Goal: Find specific page/section: Find specific page/section

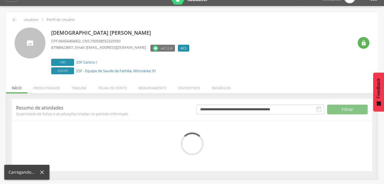
scroll to position [17, 0]
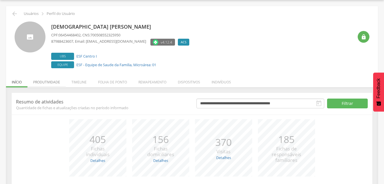
click at [49, 82] on li "Produtividade" at bounding box center [46, 80] width 38 height 13
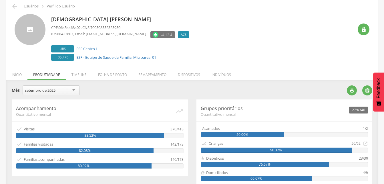
scroll to position [46, 0]
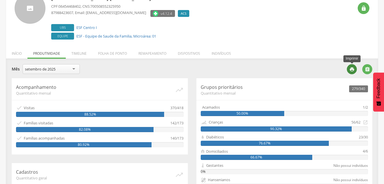
click at [355, 68] on div "" at bounding box center [352, 69] width 10 height 10
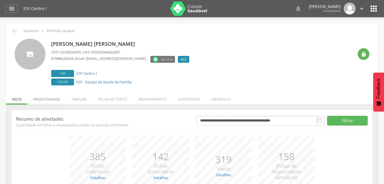
click at [49, 100] on li "Produtividade" at bounding box center [46, 97] width 38 height 13
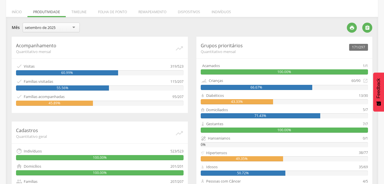
scroll to position [57, 0]
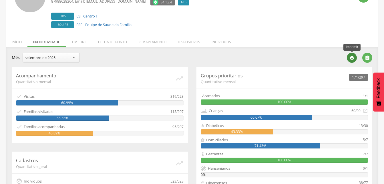
click at [351, 57] on icon "" at bounding box center [351, 57] width 5 height 5
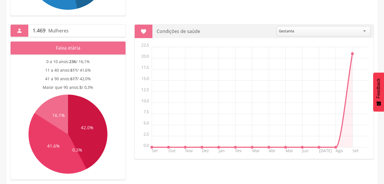
scroll to position [312, 0]
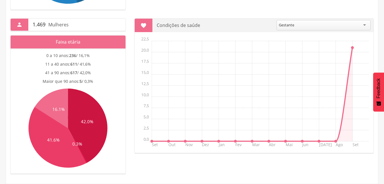
click at [303, 24] on div "Gestante" at bounding box center [323, 25] width 94 height 10
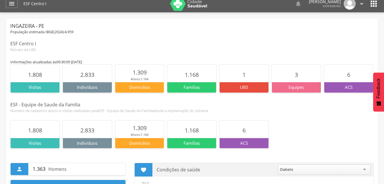
scroll to position [0, 0]
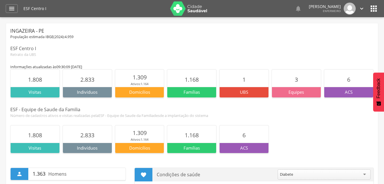
click at [371, 8] on icon "" at bounding box center [373, 8] width 9 height 9
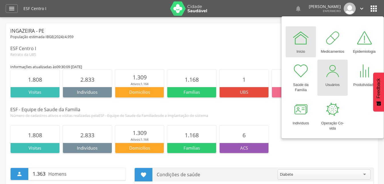
click at [336, 78] on div at bounding box center [332, 70] width 17 height 17
